Goal: Check status: Check status

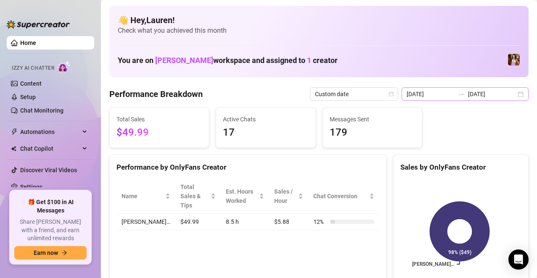
click at [515, 95] on div "[DATE] [DATE]" at bounding box center [464, 93] width 127 height 13
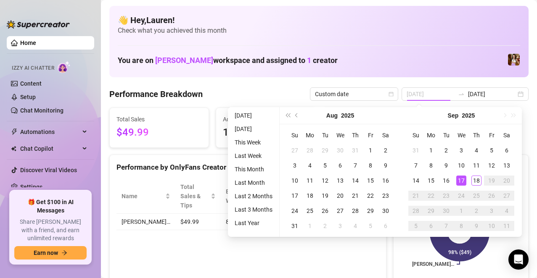
click at [461, 180] on div "17" at bounding box center [461, 181] width 10 height 10
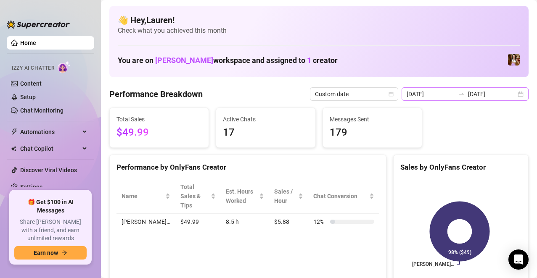
click at [513, 97] on div "[DATE] [DATE]" at bounding box center [464, 93] width 127 height 13
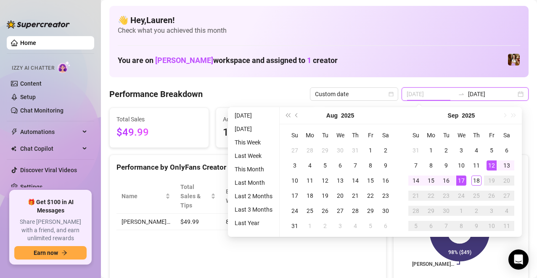
type input "[DATE]"
click at [489, 169] on div "12" at bounding box center [491, 165] width 10 height 10
type input "[DATE]"
click at [475, 180] on div "18" at bounding box center [476, 181] width 10 height 10
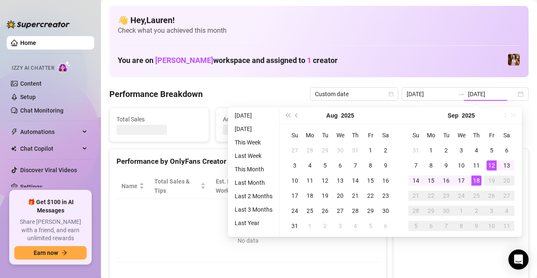
type input "[DATE]"
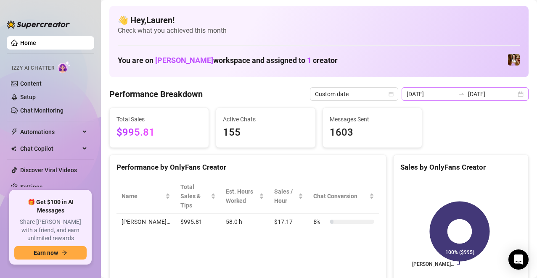
click at [514, 95] on div "[DATE] [DATE]" at bounding box center [464, 93] width 127 height 13
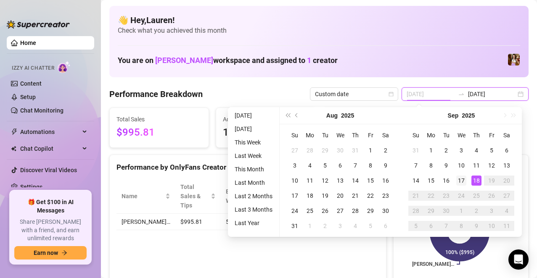
type input "[DATE]"
click at [466, 179] on div "17" at bounding box center [461, 181] width 10 height 10
click at [473, 179] on div "18" at bounding box center [476, 181] width 10 height 10
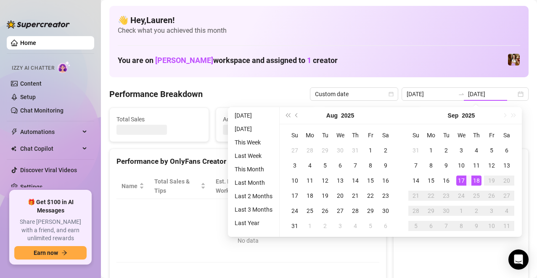
type input "[DATE]"
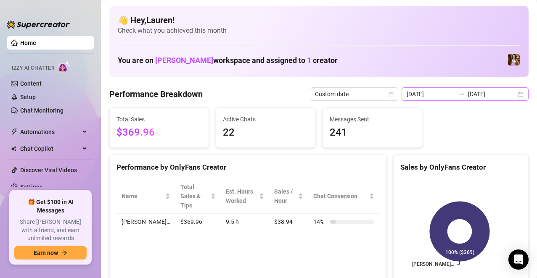
click at [510, 99] on div "[DATE] [DATE]" at bounding box center [464, 93] width 127 height 13
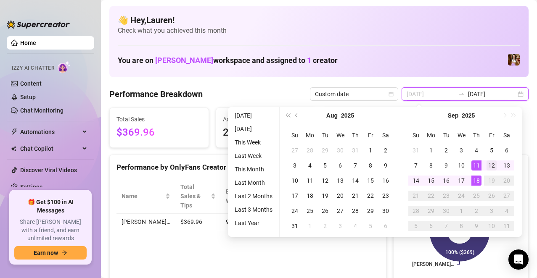
type input "[DATE]"
click at [492, 165] on div "12" at bounding box center [491, 165] width 10 height 10
type input "[DATE]"
click at [472, 181] on div "18" at bounding box center [476, 181] width 10 height 10
type input "[DATE]"
